Goal: Entertainment & Leisure: Consume media (video, audio)

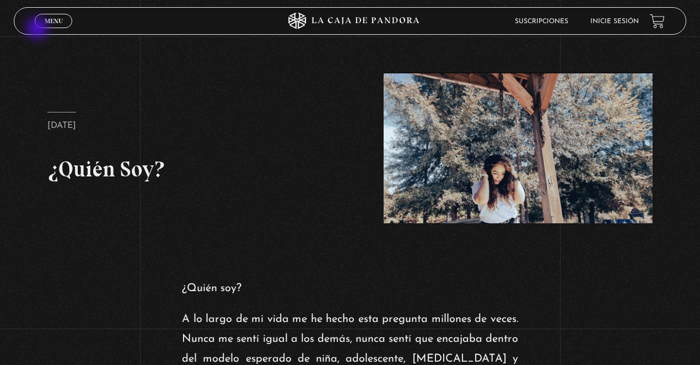
click at [45, 25] on link "Menu Cerrar" at bounding box center [53, 21] width 37 height 14
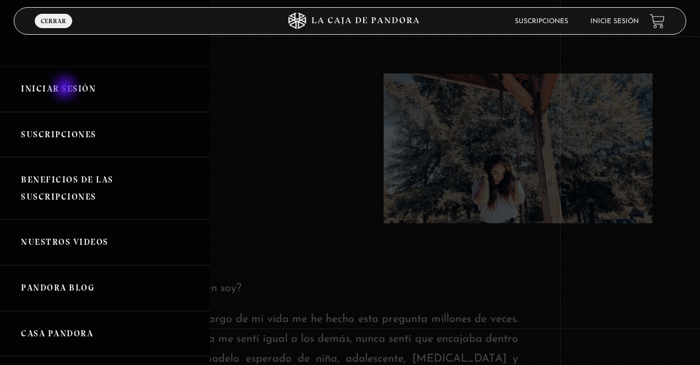
click at [66, 89] on link "Iniciar Sesión" at bounding box center [105, 89] width 210 height 46
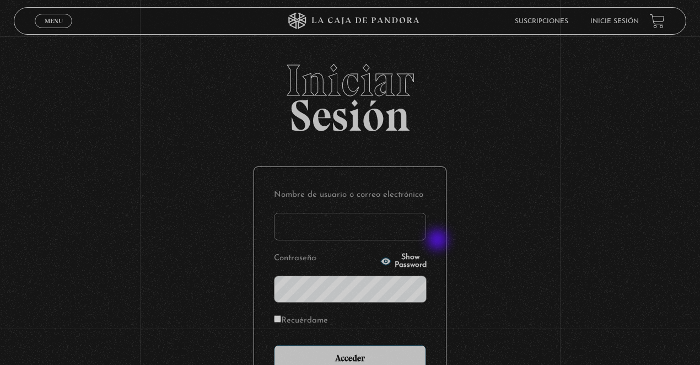
type input "lisbethfelixpaulino"
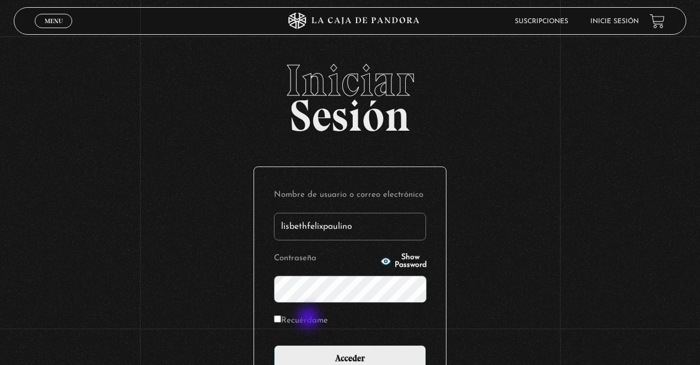
click at [309, 319] on label "Recuérdame" at bounding box center [301, 321] width 54 height 17
click at [281, 319] on input "Recuérdame" at bounding box center [277, 318] width 7 height 7
checkbox input "true"
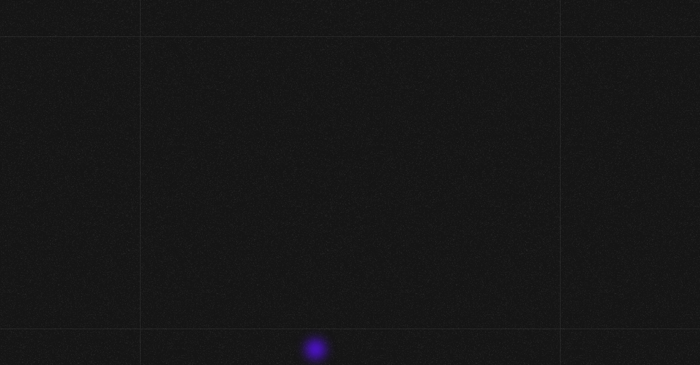
click at [317, 351] on link at bounding box center [371, 353] width 700 height 365
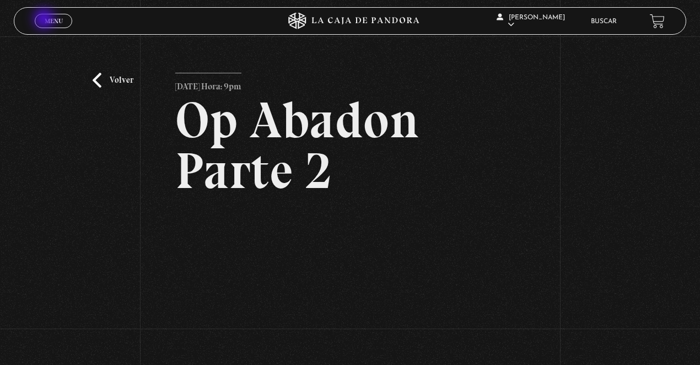
click at [45, 20] on span "Menu" at bounding box center [54, 21] width 18 height 7
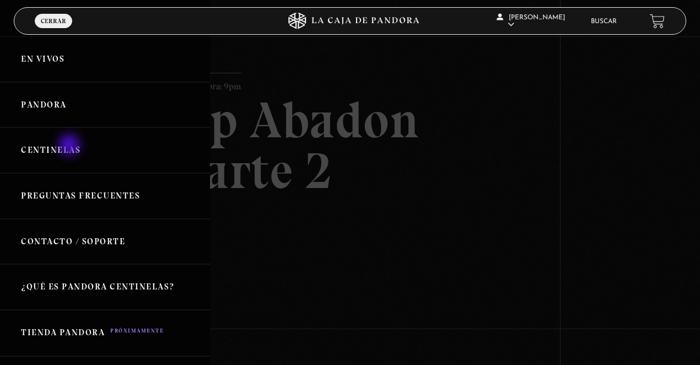
click at [71, 146] on link "Centinelas" at bounding box center [105, 150] width 210 height 46
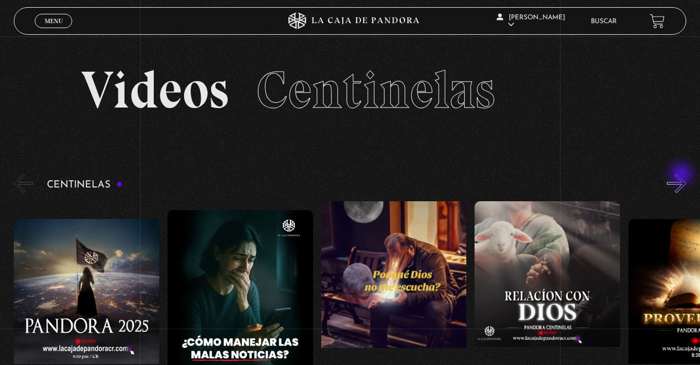
click at [683, 175] on button "»" at bounding box center [676, 183] width 19 height 19
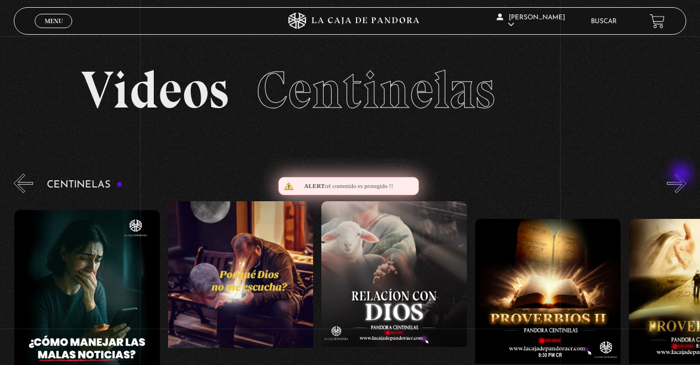
click at [683, 175] on button "»" at bounding box center [676, 183] width 19 height 19
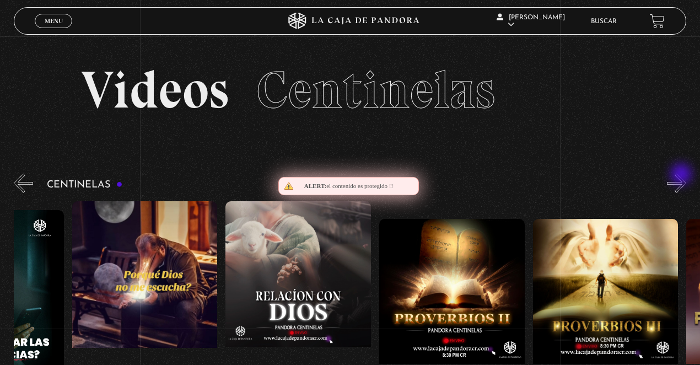
click at [683, 175] on button "»" at bounding box center [676, 183] width 19 height 19
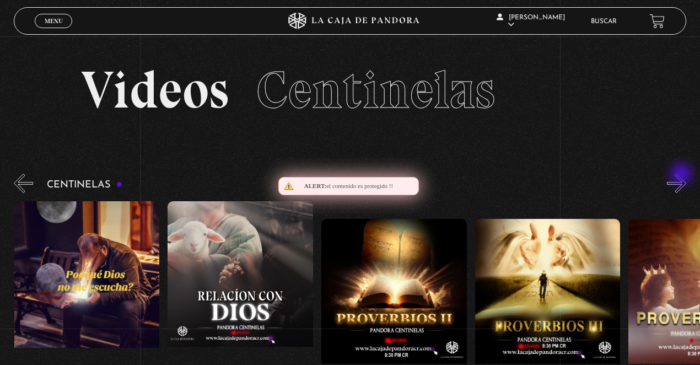
click at [683, 175] on button "»" at bounding box center [676, 183] width 19 height 19
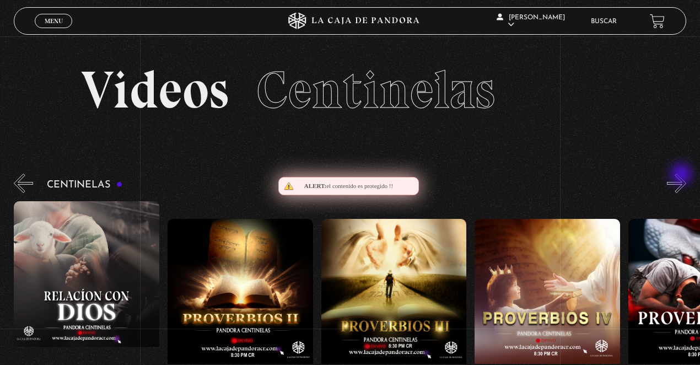
click at [683, 175] on button "»" at bounding box center [676, 183] width 19 height 19
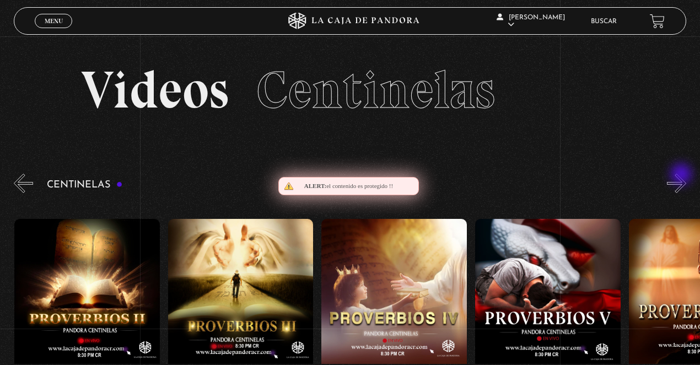
click at [683, 175] on button "»" at bounding box center [676, 183] width 19 height 19
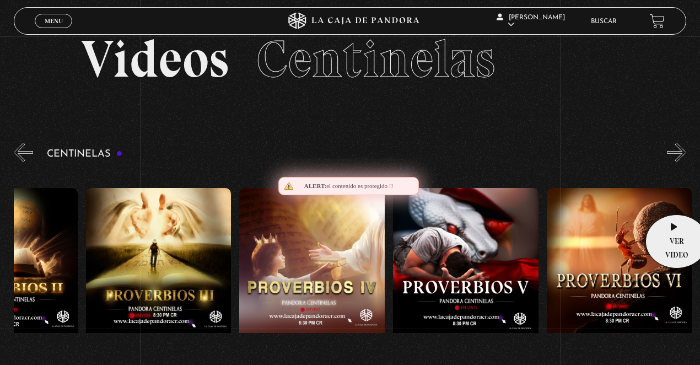
scroll to position [73, 0]
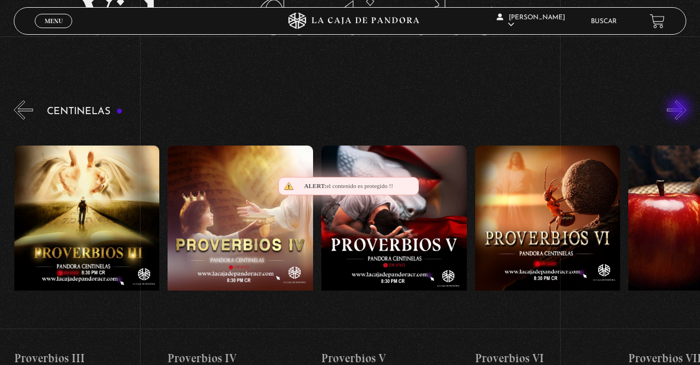
click at [680, 109] on button "»" at bounding box center [676, 109] width 19 height 19
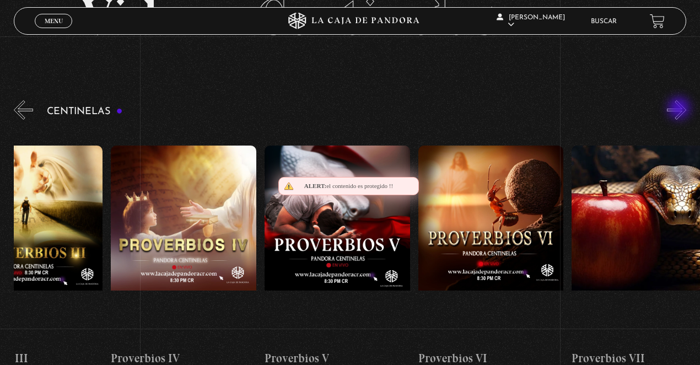
click at [680, 109] on button "»" at bounding box center [676, 109] width 19 height 19
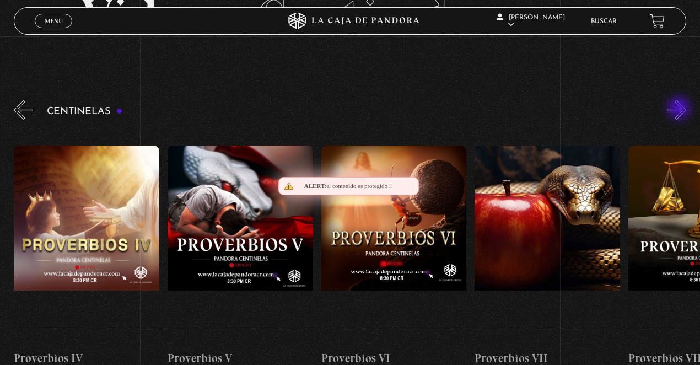
click at [680, 109] on button "»" at bounding box center [676, 109] width 19 height 19
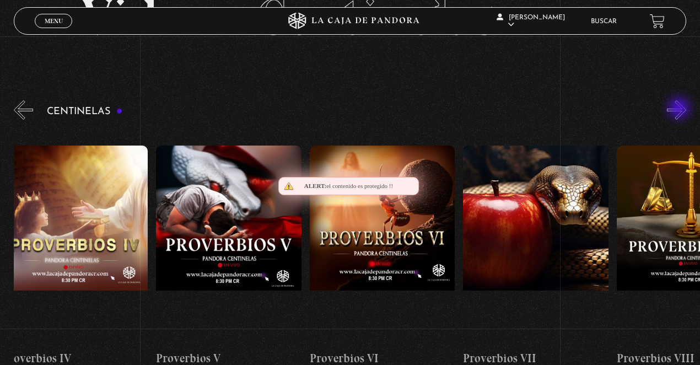
click at [680, 109] on button "»" at bounding box center [676, 109] width 19 height 19
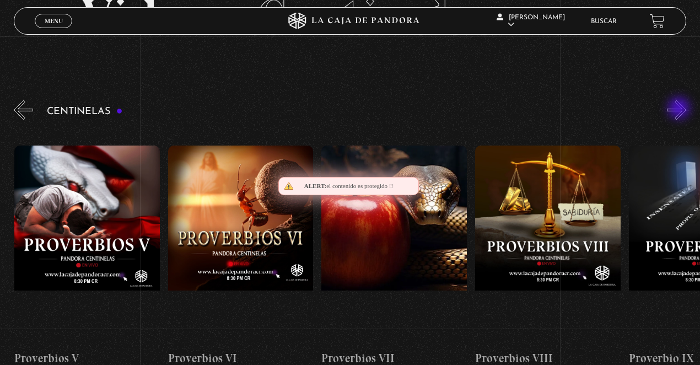
click at [680, 109] on button "»" at bounding box center [676, 109] width 19 height 19
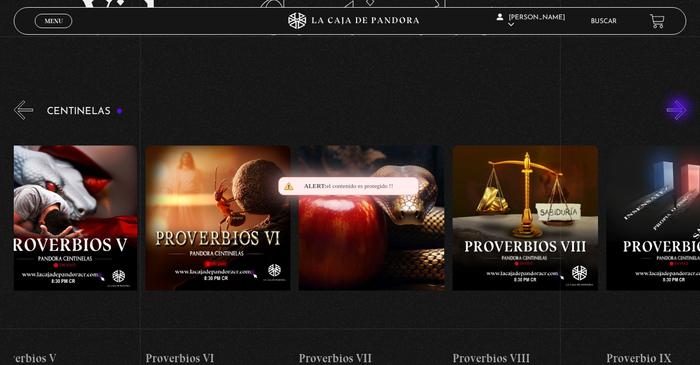
click at [680, 109] on button "»" at bounding box center [676, 109] width 19 height 19
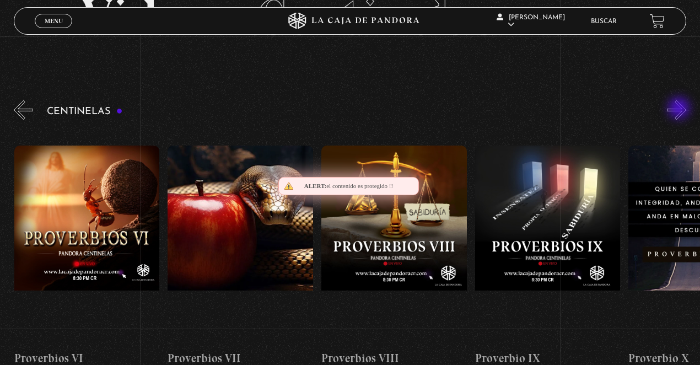
click at [680, 109] on button "»" at bounding box center [676, 109] width 19 height 19
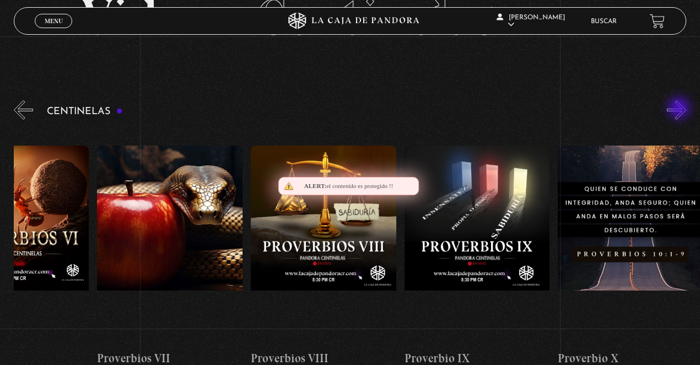
click at [680, 109] on button "»" at bounding box center [676, 109] width 19 height 19
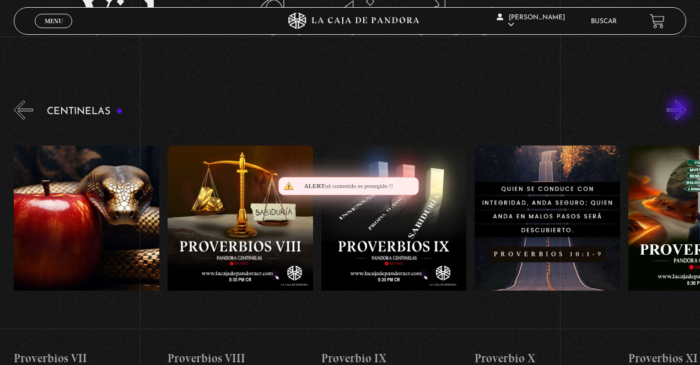
click at [680, 110] on button "»" at bounding box center [676, 109] width 19 height 19
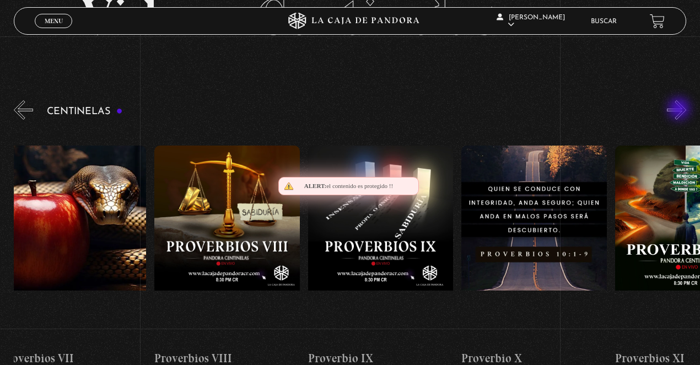
click at [680, 110] on button "»" at bounding box center [676, 109] width 19 height 19
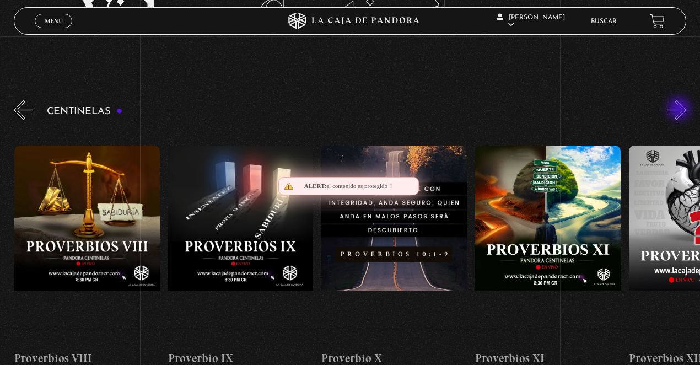
click at [680, 110] on button "»" at bounding box center [676, 109] width 19 height 19
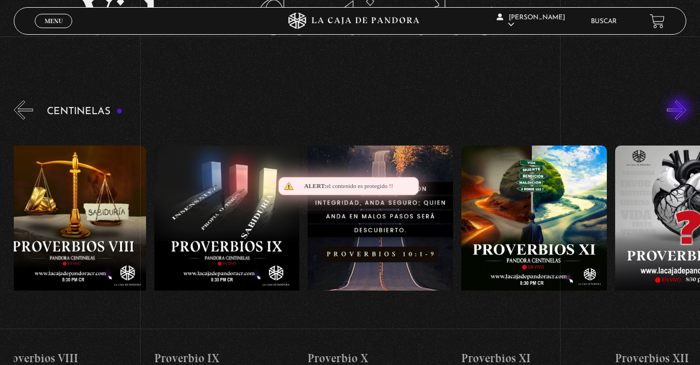
click at [680, 110] on button "»" at bounding box center [676, 109] width 19 height 19
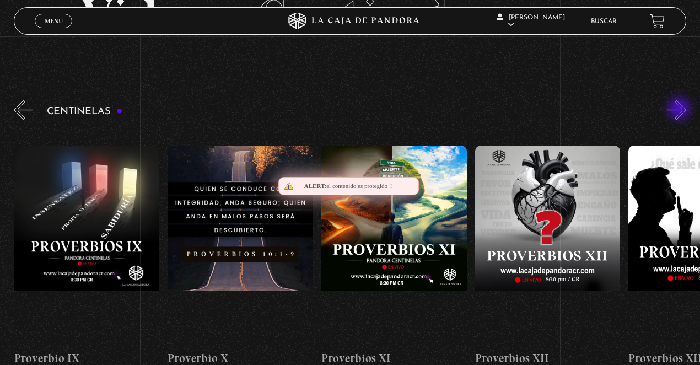
click at [680, 110] on button "»" at bounding box center [676, 109] width 19 height 19
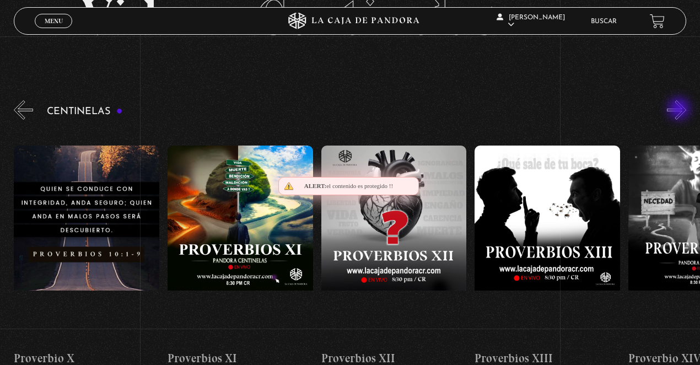
click at [680, 110] on button "»" at bounding box center [676, 109] width 19 height 19
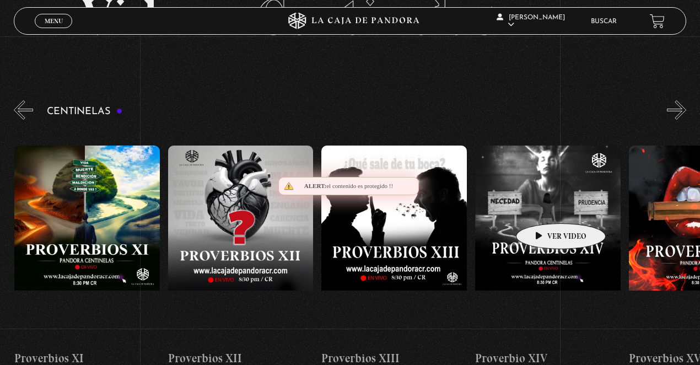
scroll to position [0, 1997]
click at [544, 207] on figure at bounding box center [548, 245] width 146 height 198
